Goal: Task Accomplishment & Management: Use online tool/utility

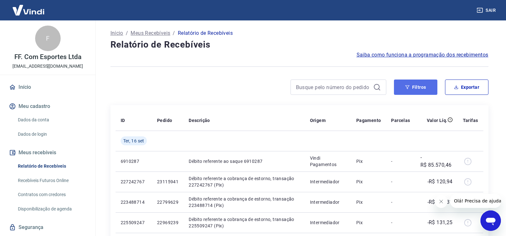
click at [420, 89] on button "Filtros" at bounding box center [415, 87] width 43 height 15
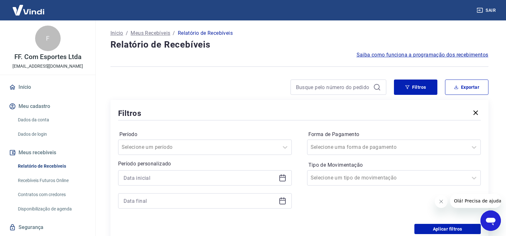
click at [284, 180] on icon at bounding box center [283, 178] width 8 height 8
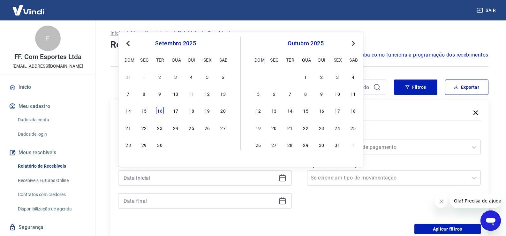
click at [158, 111] on div "16" at bounding box center [160, 111] width 8 height 8
click at [283, 200] on icon at bounding box center [282, 200] width 6 height 1
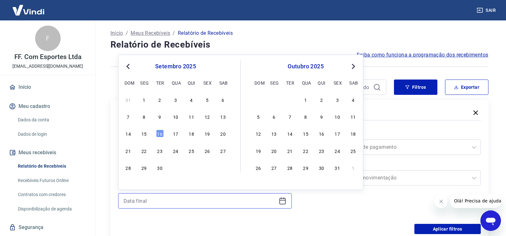
type input "[DATE]"
click at [161, 135] on div "16" at bounding box center [160, 134] width 8 height 8
type input "[DATE]"
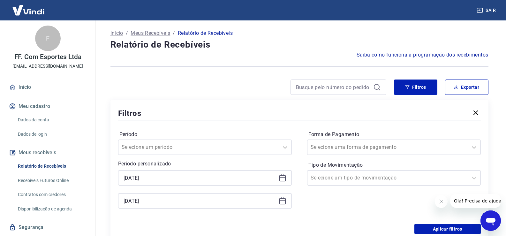
scroll to position [64, 0]
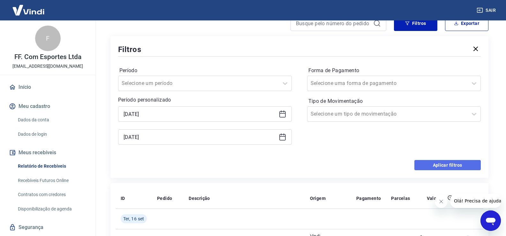
click at [433, 168] on button "Aplicar filtros" at bounding box center [448, 165] width 66 height 10
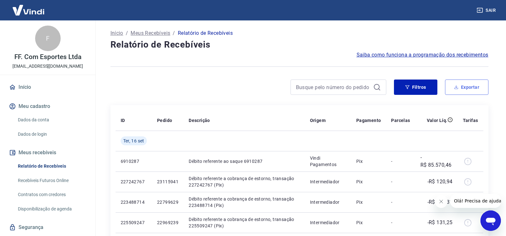
click at [470, 91] on button "Exportar" at bounding box center [466, 87] width 43 height 15
type input "[DATE]"
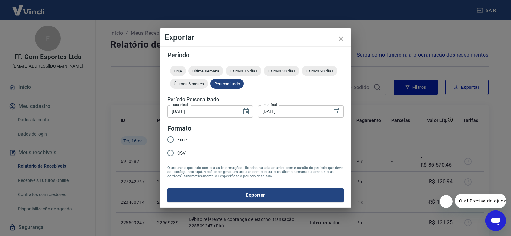
click at [183, 138] on span "Excel" at bounding box center [182, 139] width 10 height 7
click at [177, 138] on input "Excel" at bounding box center [170, 139] width 13 height 13
radio input "true"
click at [280, 194] on button "Exportar" at bounding box center [255, 194] width 176 height 13
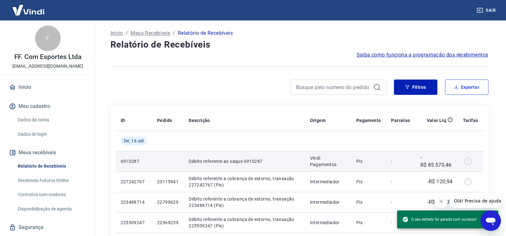
scroll to position [32, 0]
